Goal: Information Seeking & Learning: Learn about a topic

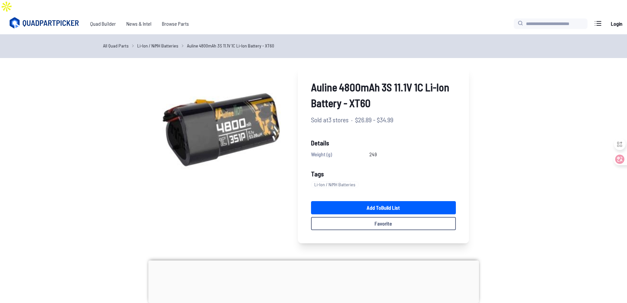
click at [118, 42] on link "All Quad Parts" at bounding box center [116, 45] width 26 height 7
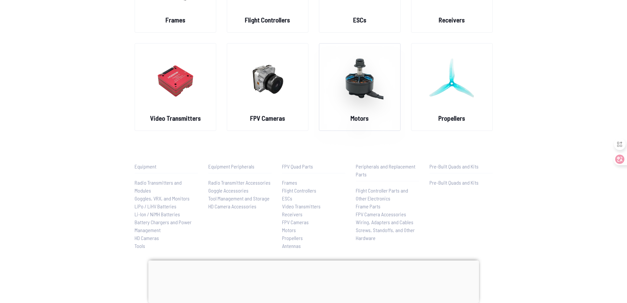
scroll to position [132, 0]
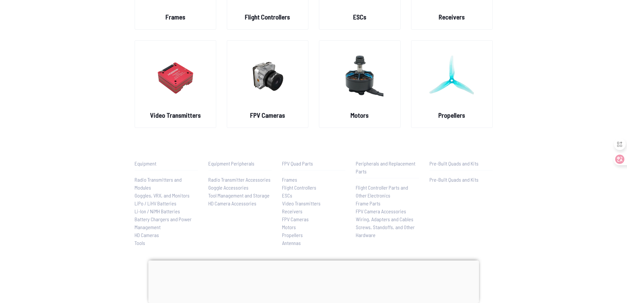
click at [170, 200] on span "LiPo / LiHV Batteries" at bounding box center [156, 203] width 42 height 6
click at [146, 200] on span "LiPo / LiHV Batteries" at bounding box center [156, 203] width 42 height 6
click at [142, 200] on span "LiPo / LiHV Batteries" at bounding box center [156, 203] width 42 height 6
click at [153, 208] on span "Li-Ion / NiMH Batteries" at bounding box center [157, 211] width 45 height 6
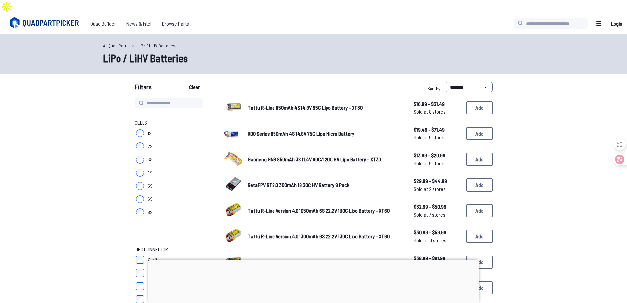
click at [153, 205] on label "8S" at bounding box center [172, 211] width 74 height 13
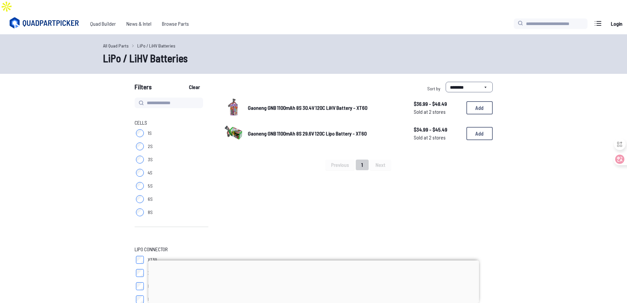
click at [147, 192] on label "6S" at bounding box center [172, 198] width 74 height 13
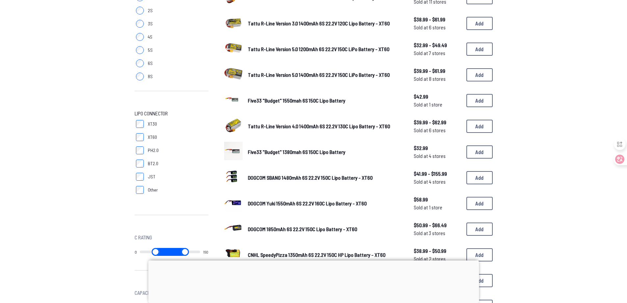
scroll to position [165, 0]
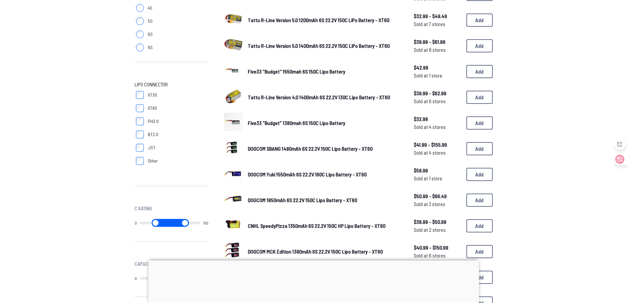
click at [314, 260] on div at bounding box center [313, 260] width 331 height 0
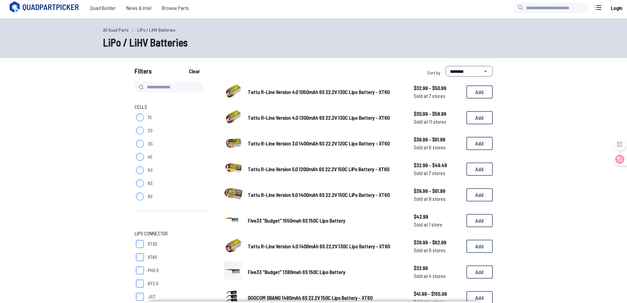
scroll to position [0, 0]
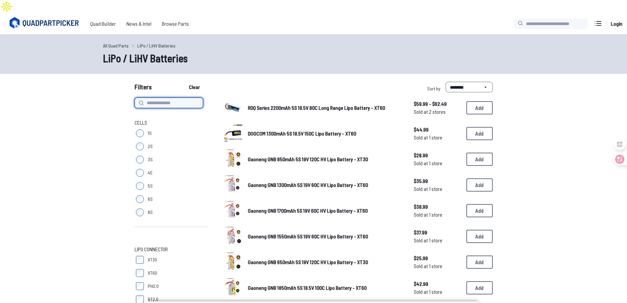
click at [149, 97] on input at bounding box center [169, 102] width 68 height 11
type input "******"
click at [183, 82] on button "Clear" at bounding box center [194, 87] width 22 height 11
type input "******"
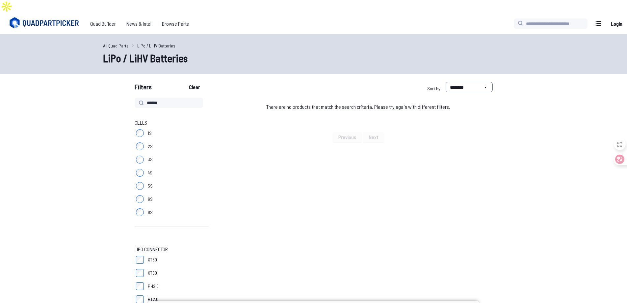
click at [117, 42] on link "All Quad Parts" at bounding box center [116, 45] width 26 height 7
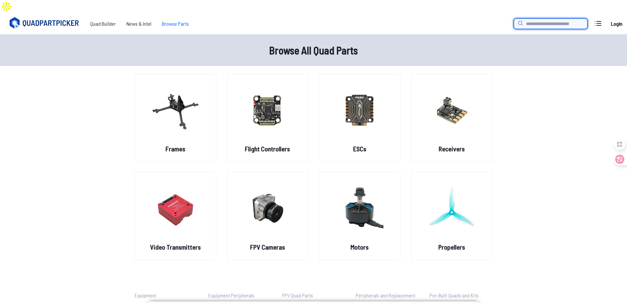
click at [544, 18] on input "search" at bounding box center [551, 23] width 74 height 11
type input "******"
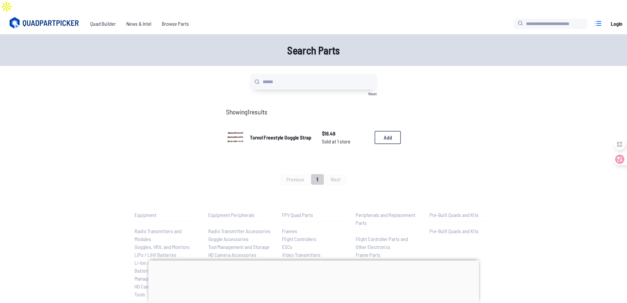
click at [593, 18] on icon at bounding box center [598, 23] width 11 height 11
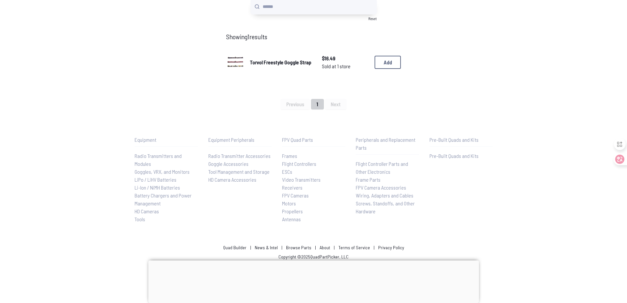
click at [326, 244] on link "About" at bounding box center [325, 247] width 11 height 6
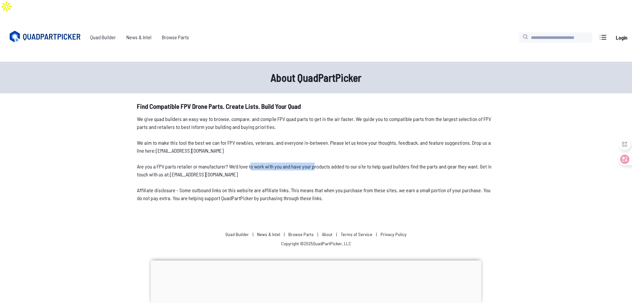
drag, startPoint x: 259, startPoint y: 166, endPoint x: 324, endPoint y: 166, distance: 65.5
click at [324, 166] on p "Are you a FPV parts retailer or manufacturer? We'd love to work with you and ha…" at bounding box center [316, 170] width 358 height 16
click at [366, 166] on p "Are you a FPV parts retailer or manufacturer? We'd love to work with you and ha…" at bounding box center [316, 170] width 358 height 16
drag, startPoint x: 344, startPoint y: 166, endPoint x: 412, endPoint y: 166, distance: 67.8
click at [387, 166] on p "Are you a FPV parts retailer or manufacturer? We'd love to work with you and ha…" at bounding box center [316, 170] width 358 height 16
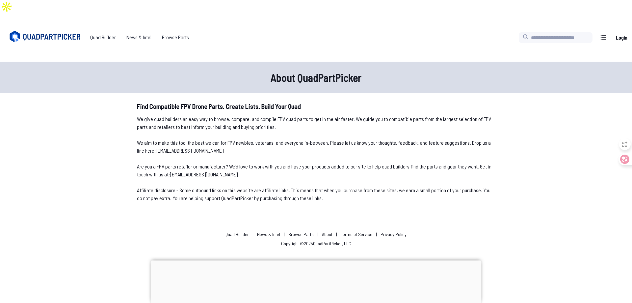
click at [432, 166] on p "Are you a FPV parts retailer or manufacturer? We'd love to work with you and ha…" at bounding box center [316, 170] width 358 height 16
click at [315, 260] on div at bounding box center [316, 260] width 331 height 0
click at [273, 236] on link "News & Intel" at bounding box center [268, 234] width 23 height 6
